Goal: Find contact information: Find contact information

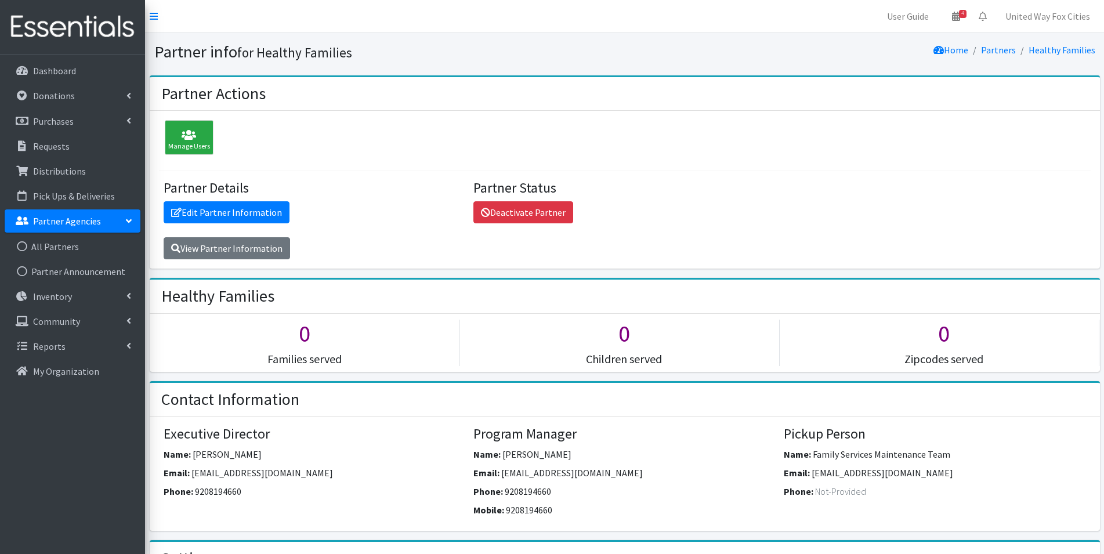
scroll to position [580, 0]
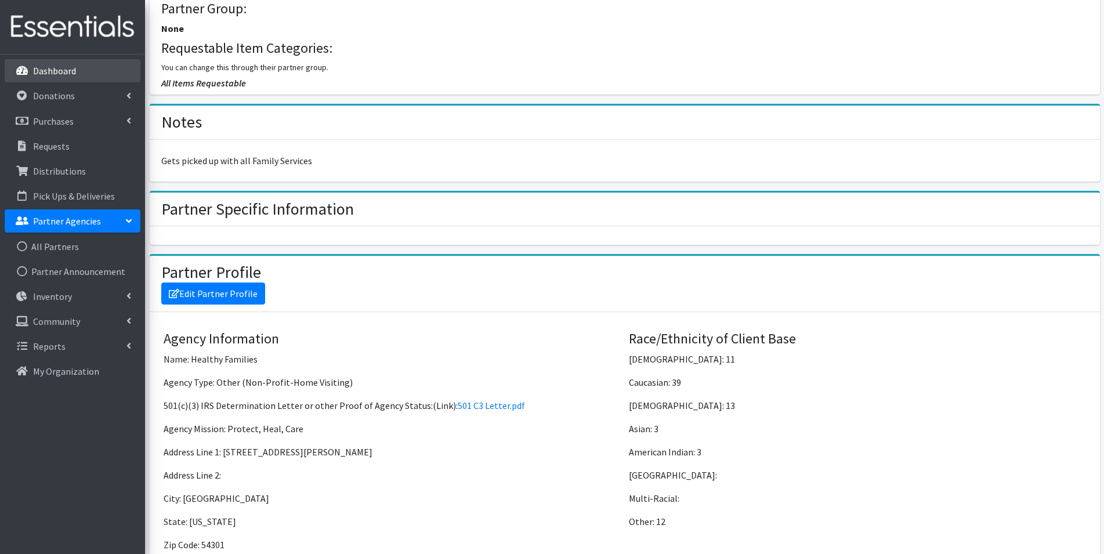
click at [55, 77] on link "Dashboard" at bounding box center [73, 70] width 136 height 23
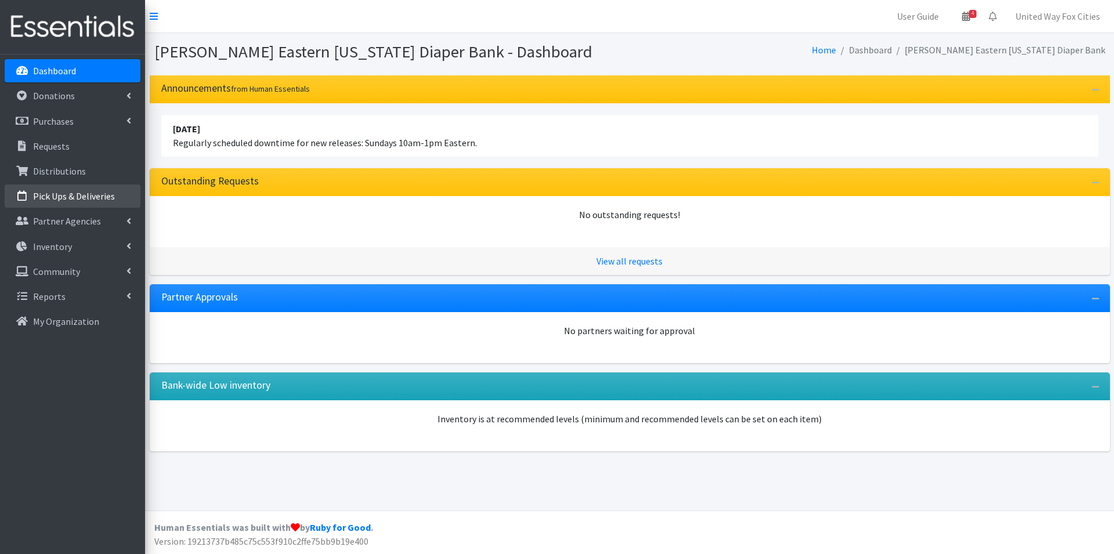
click at [75, 195] on p "Pick Ups & Deliveries" at bounding box center [74, 196] width 82 height 12
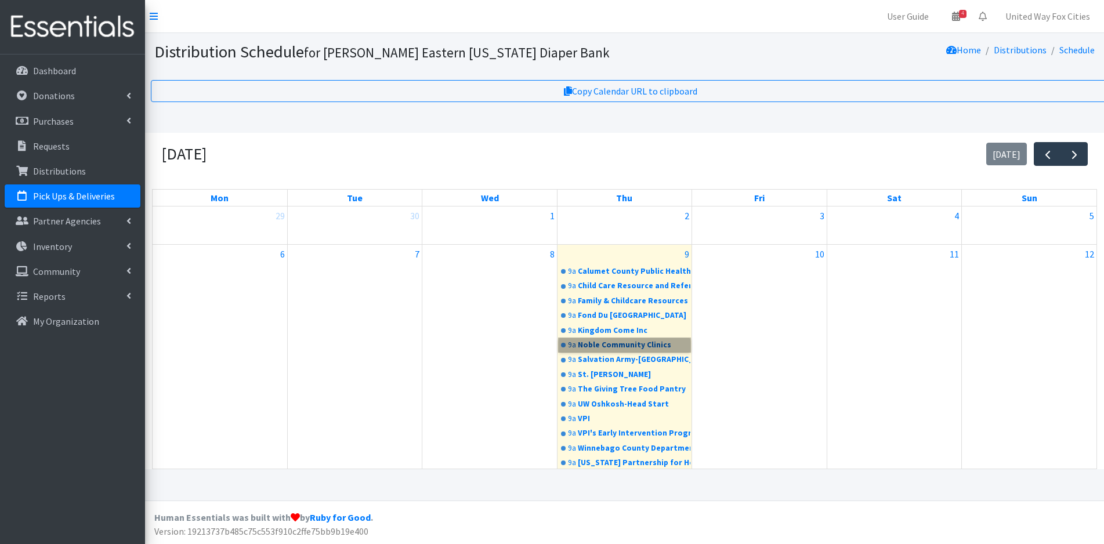
click at [606, 349] on link "9a Noble Community Clinics" at bounding box center [625, 345] width 132 height 14
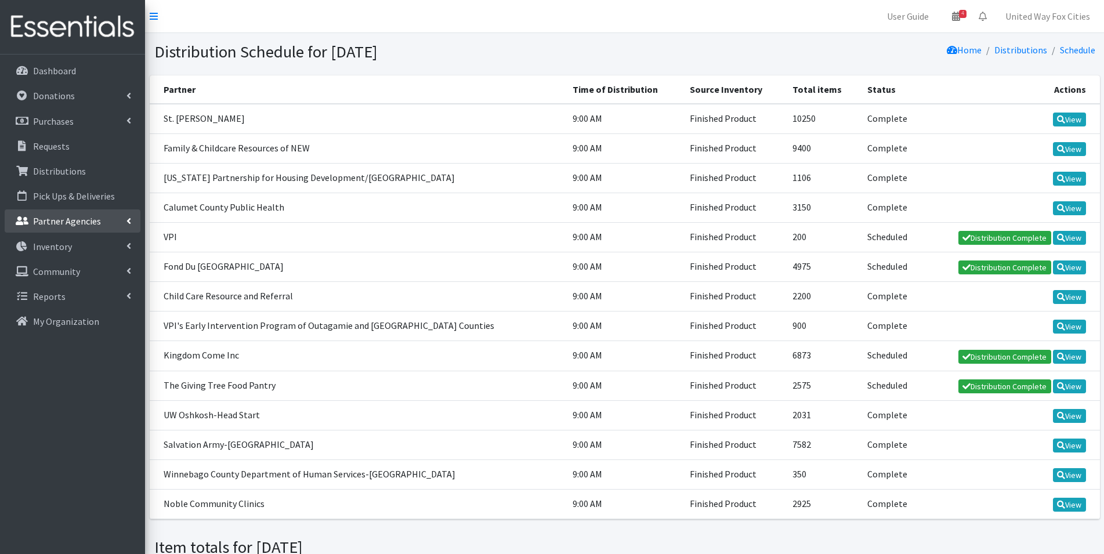
click at [122, 218] on link "Partner Agencies" at bounding box center [73, 220] width 136 height 23
click at [57, 246] on link "All Partners" at bounding box center [73, 246] width 136 height 23
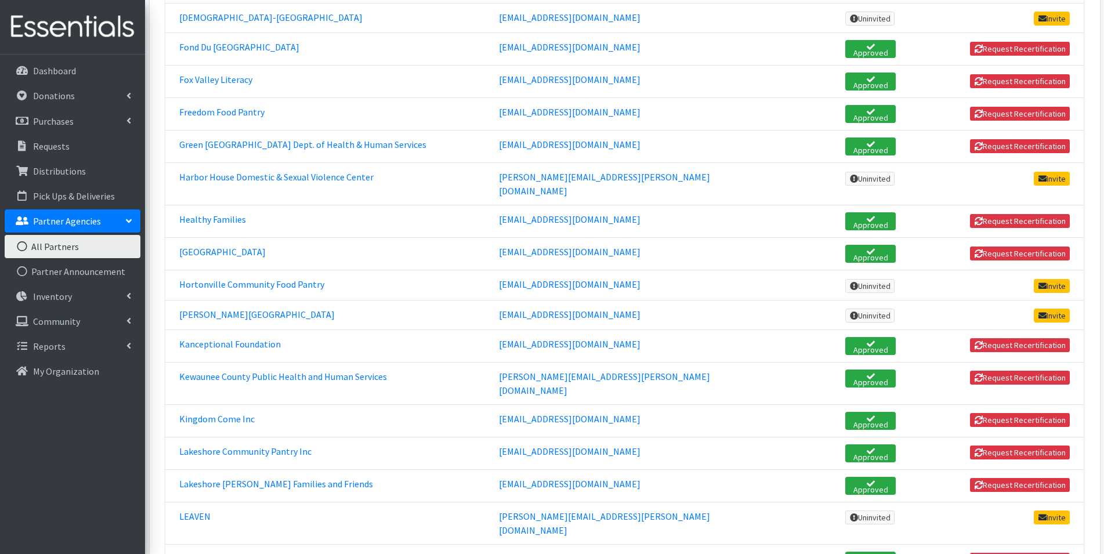
scroll to position [754, 0]
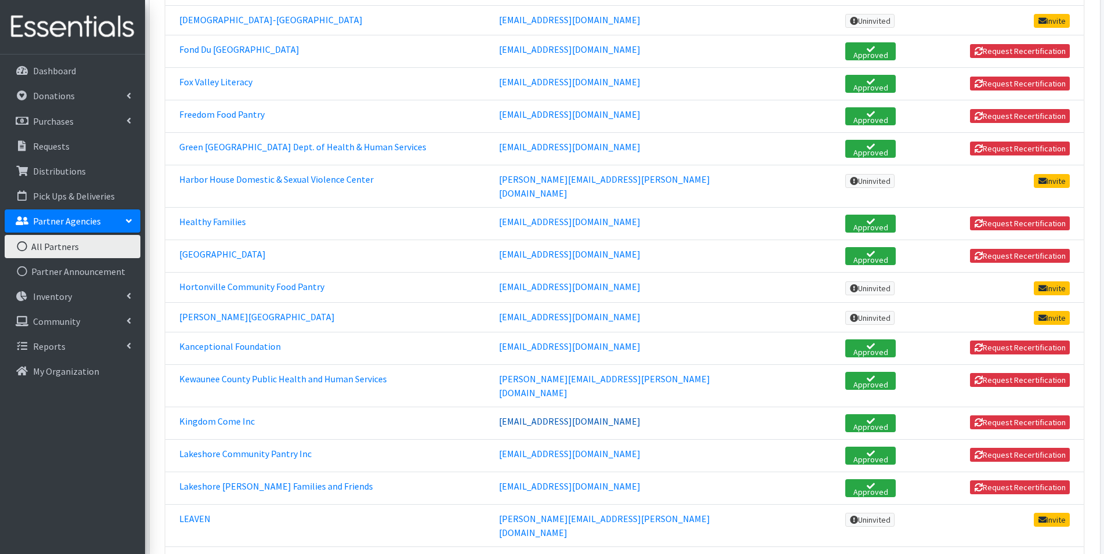
click at [563, 415] on link "[EMAIL_ADDRESS][DOMAIN_NAME]" at bounding box center [570, 421] width 142 height 12
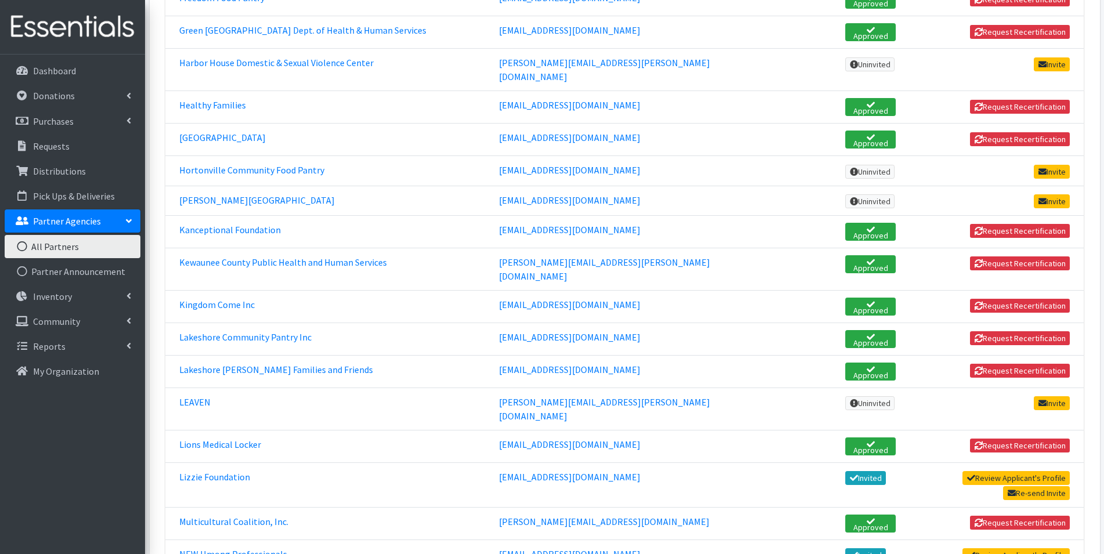
scroll to position [696, 0]
